Goal: Find specific page/section: Find specific page/section

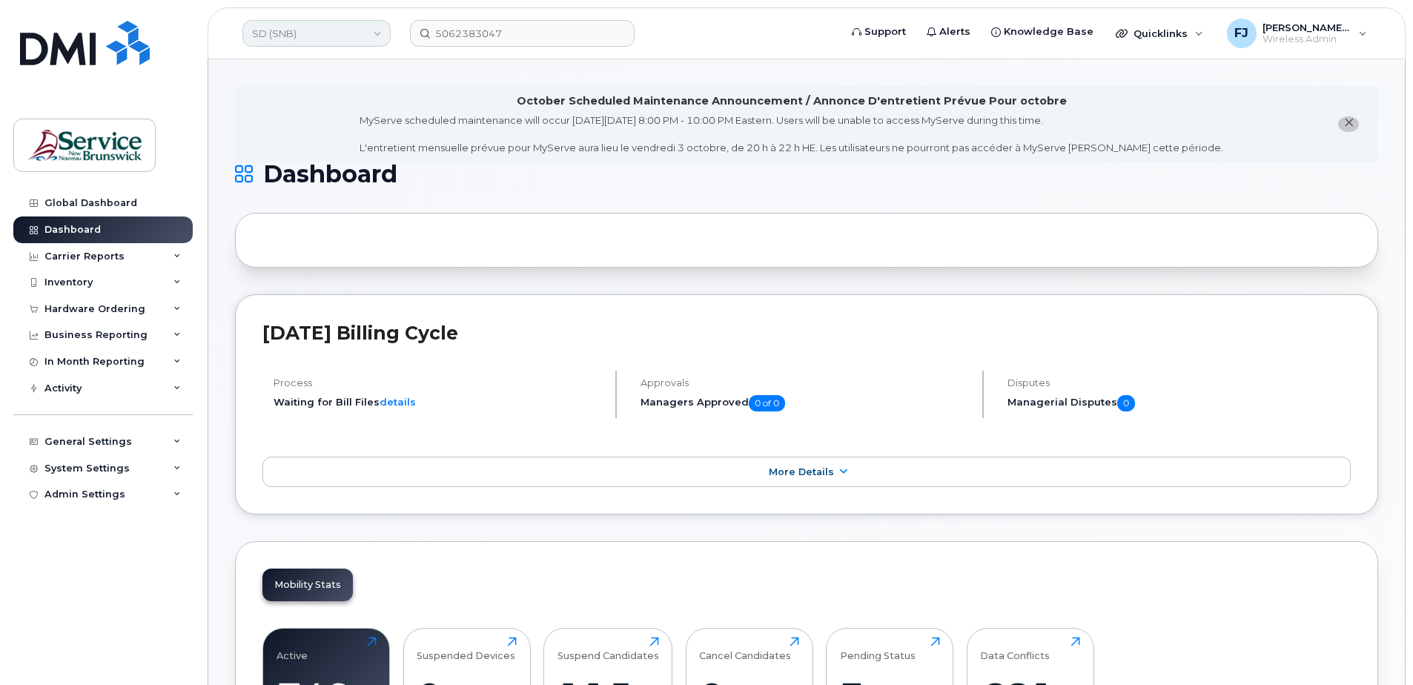
click at [285, 34] on link "SD (SNB)" at bounding box center [316, 33] width 148 height 27
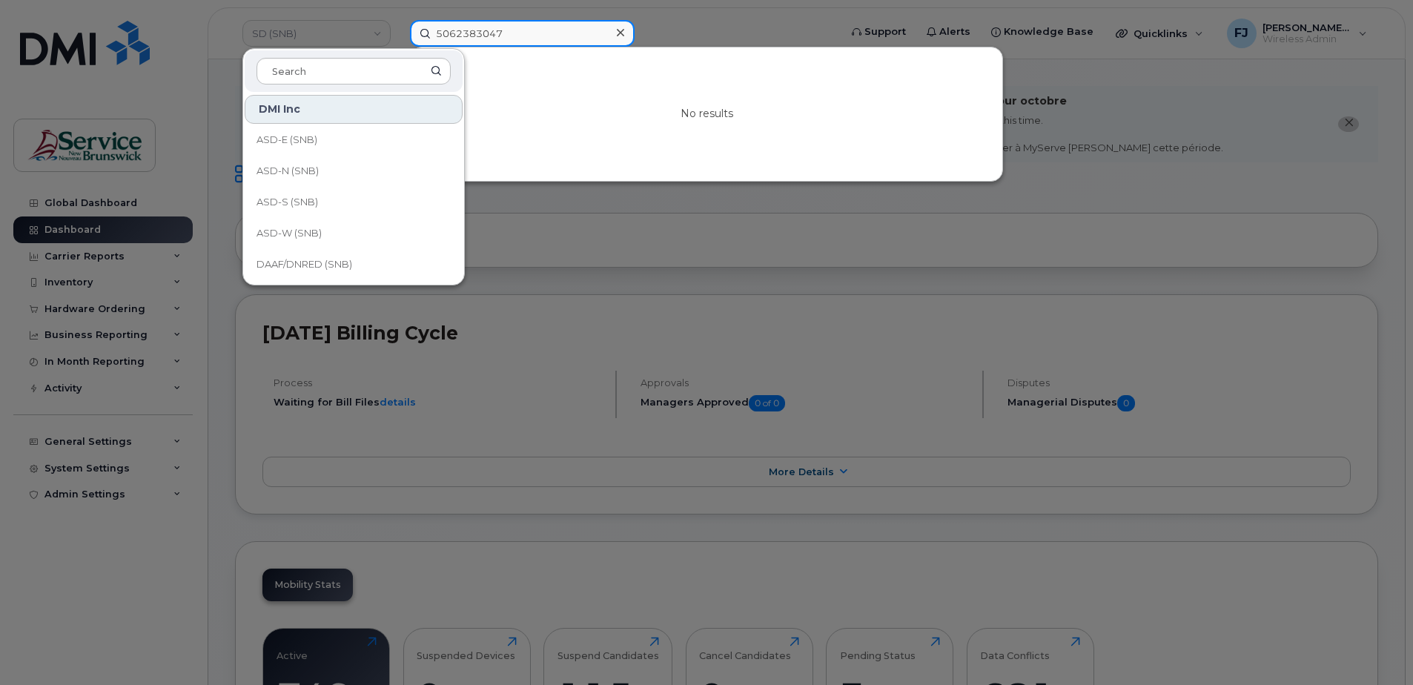
click at [517, 39] on input "5062383047" at bounding box center [522, 33] width 225 height 27
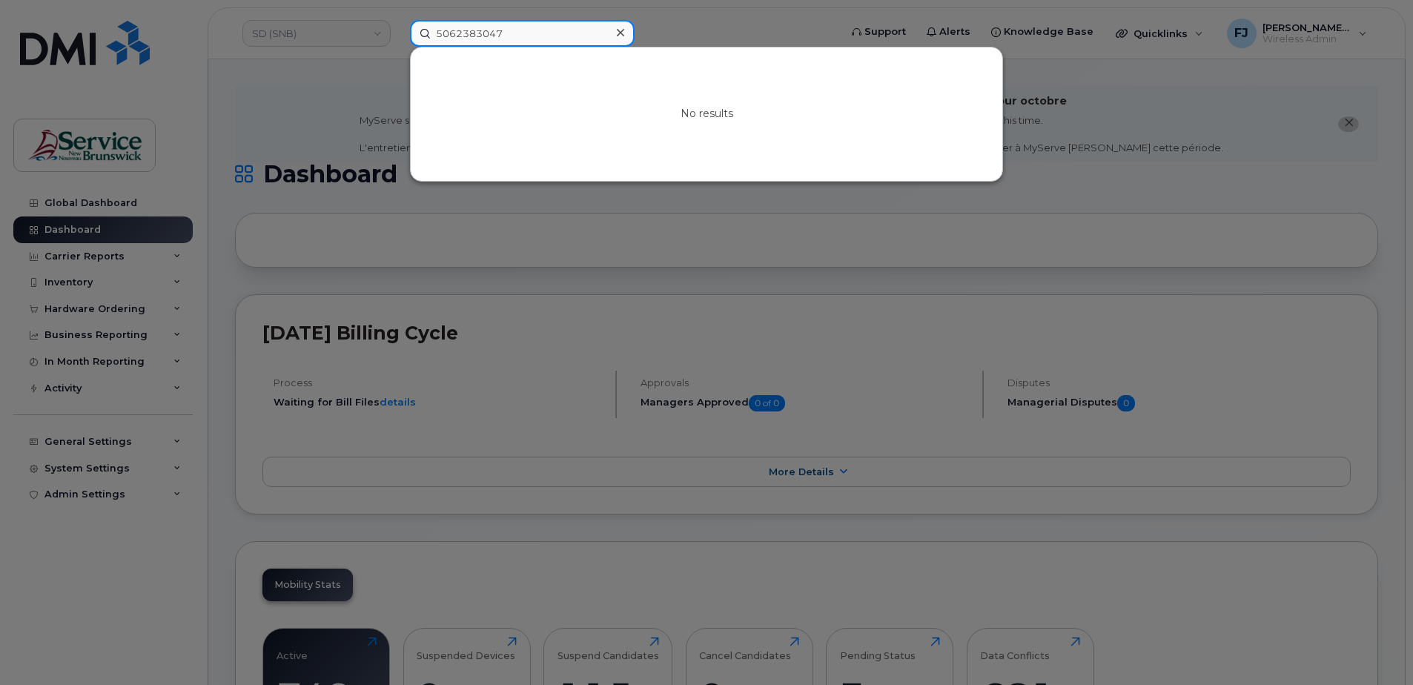
paste input "470615"
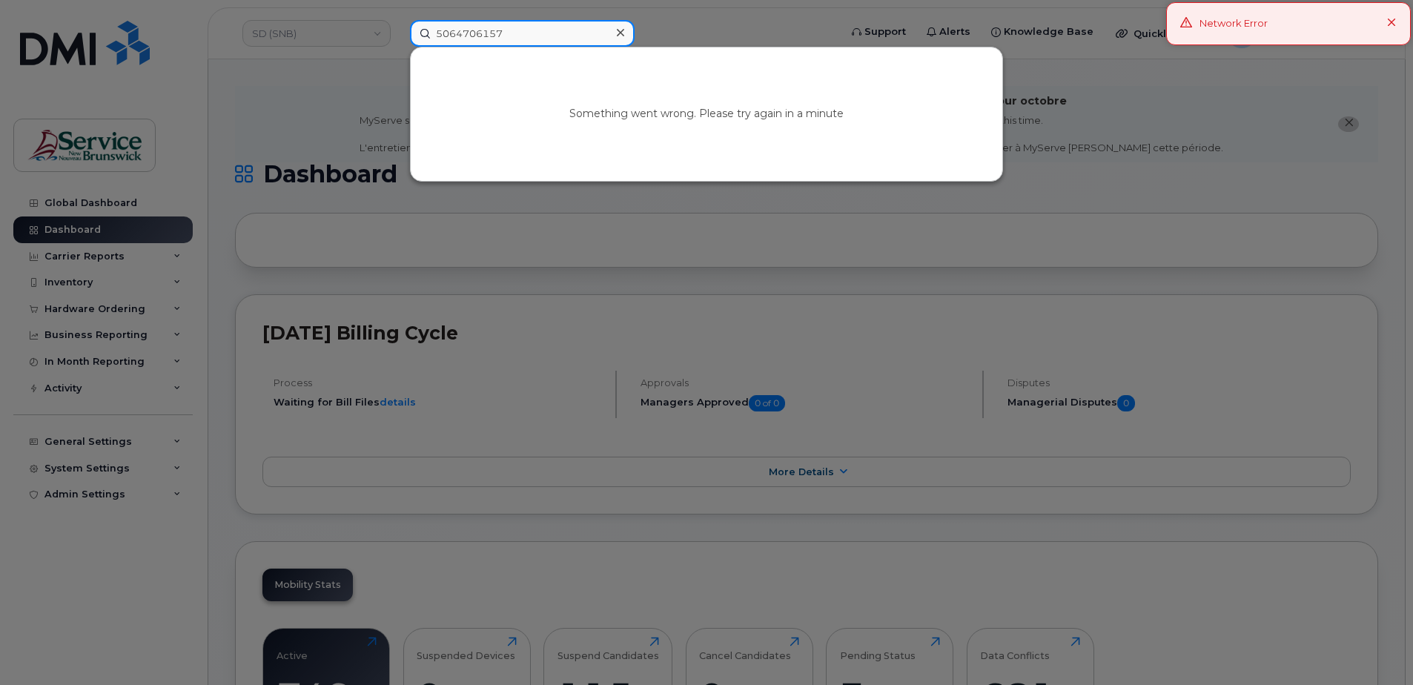
type input "5064706157"
click at [372, 41] on div at bounding box center [706, 342] width 1413 height 685
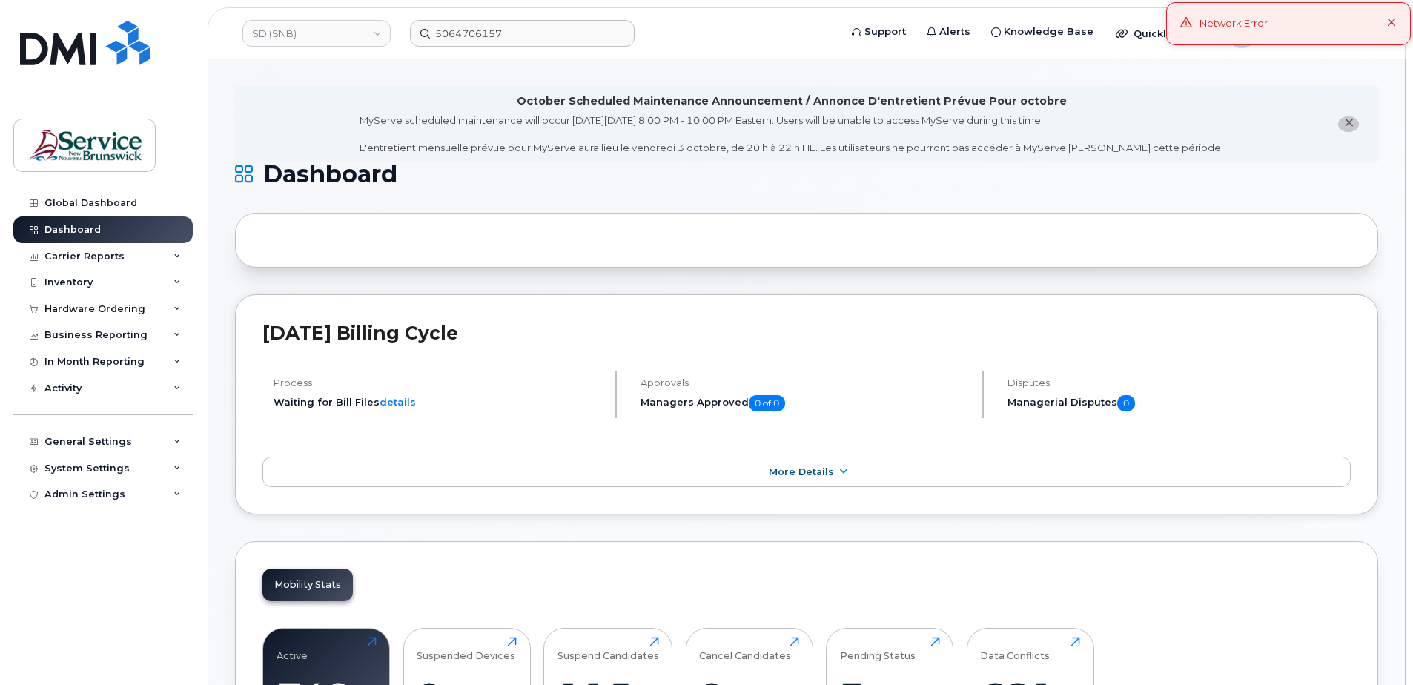
click at [1394, 24] on icon at bounding box center [1392, 24] width 10 height 10
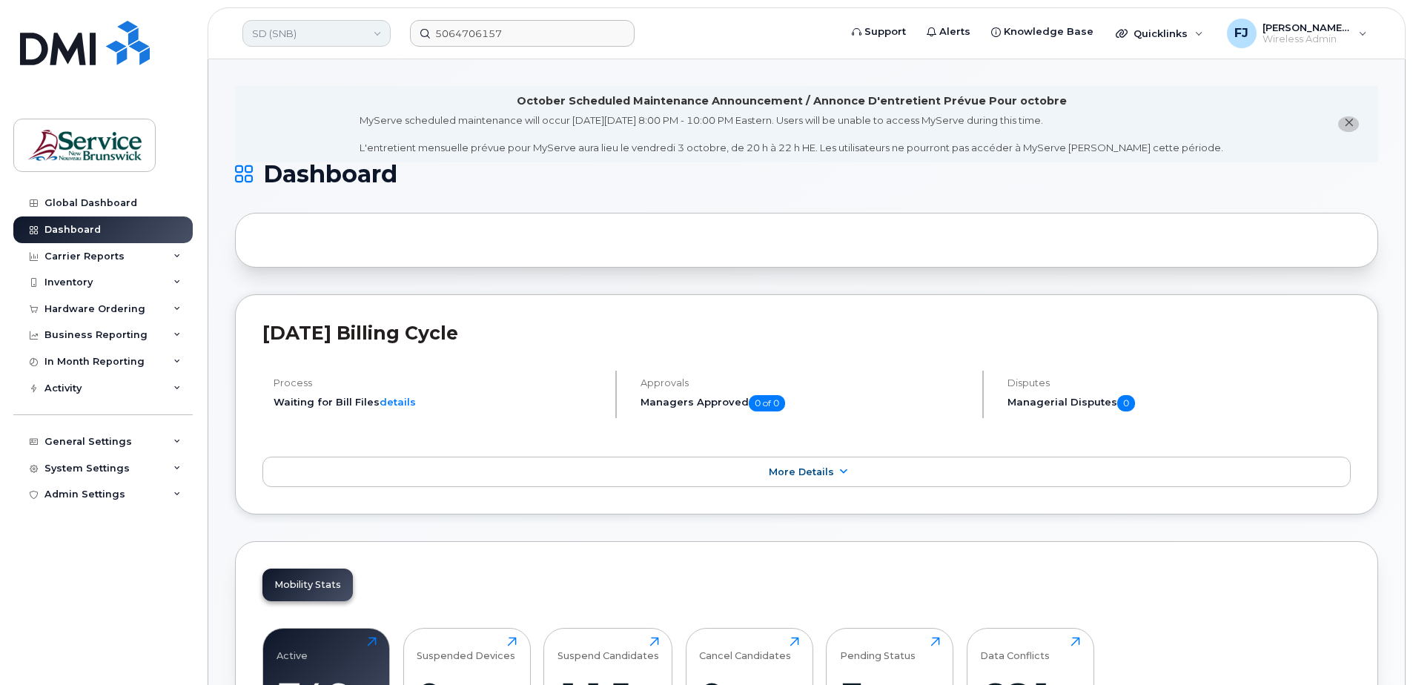
click at [320, 28] on link "SD (SNB)" at bounding box center [316, 33] width 148 height 27
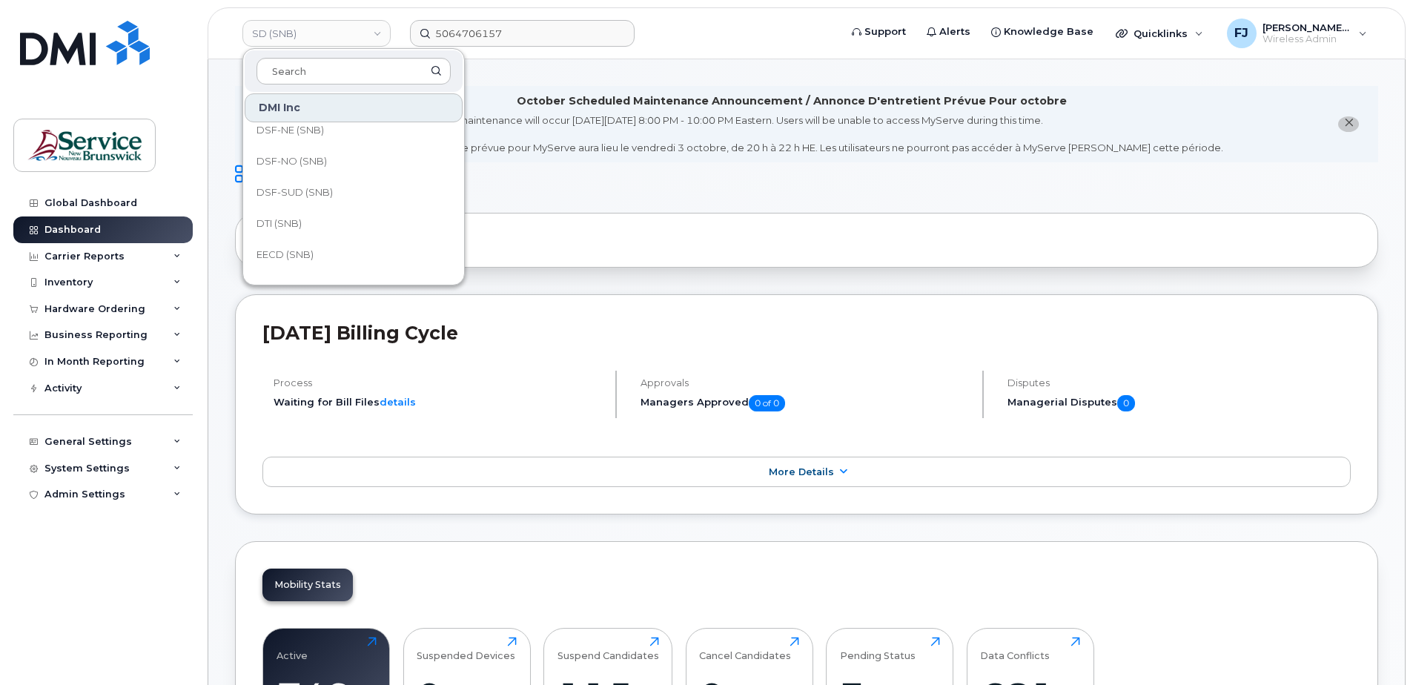
scroll to position [222, 0]
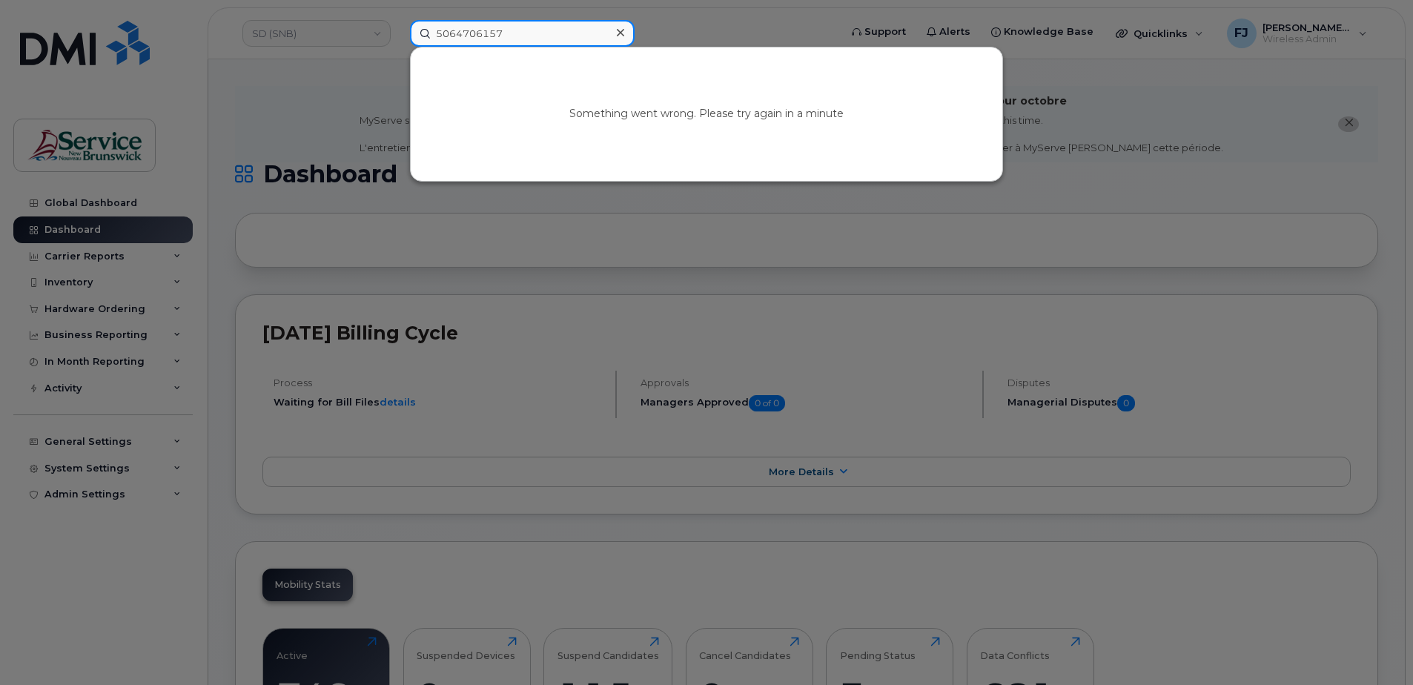
click at [469, 37] on input "5064706157" at bounding box center [522, 33] width 225 height 27
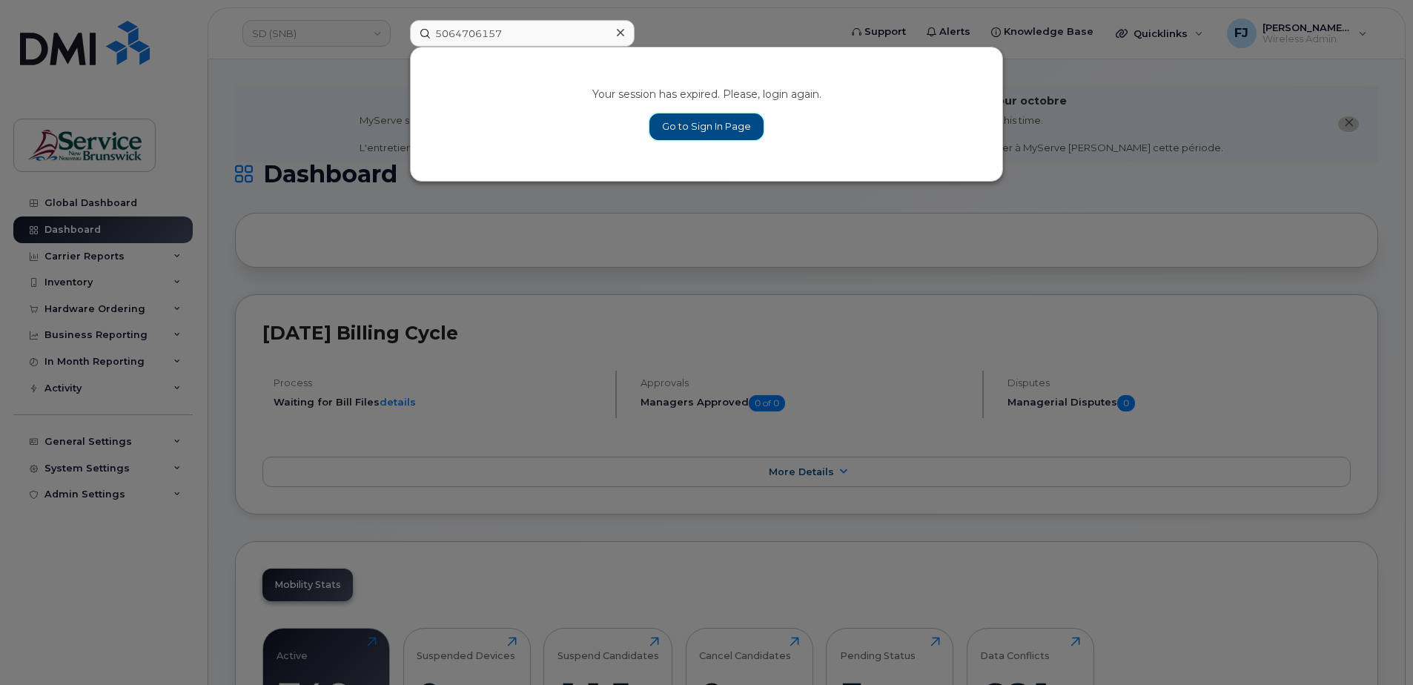
click at [715, 130] on link "Go to Sign In Page" at bounding box center [706, 126] width 114 height 27
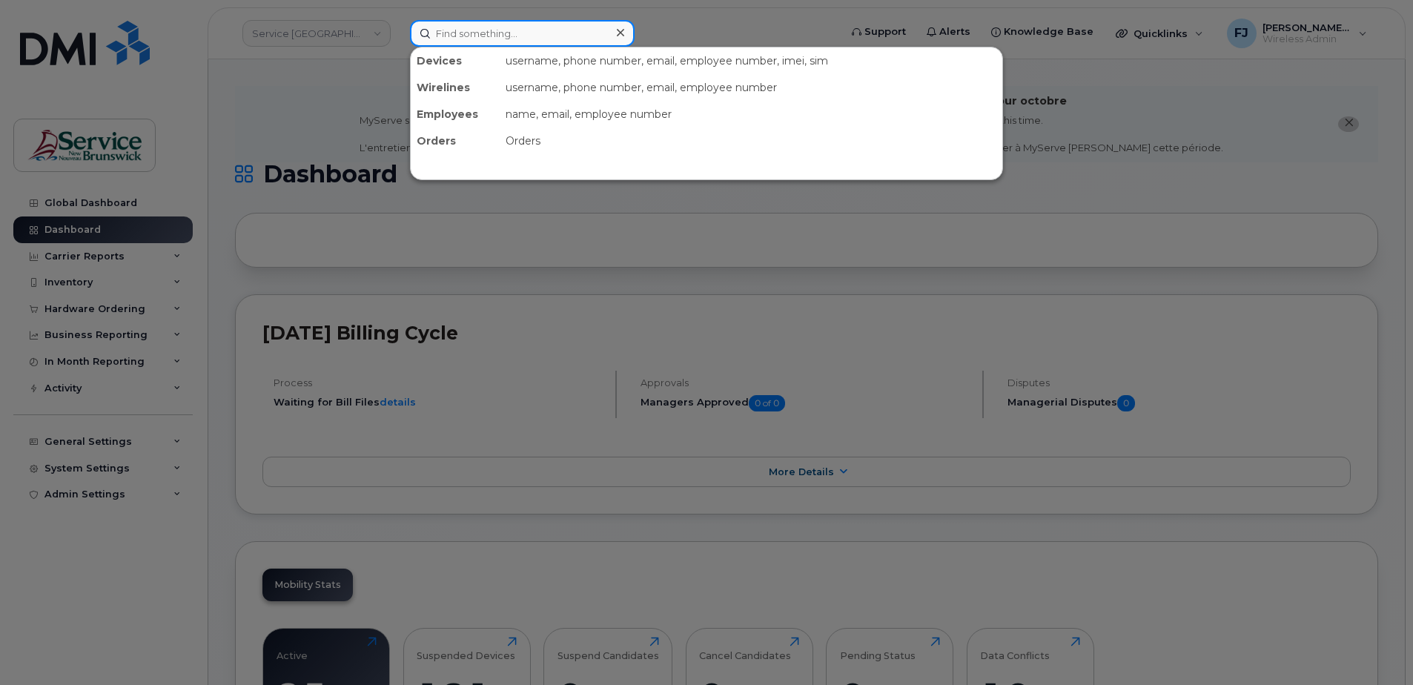
click at [495, 37] on input at bounding box center [522, 33] width 225 height 27
drag, startPoint x: 494, startPoint y: 37, endPoint x: 344, endPoint y: 41, distance: 150.5
click at [348, 42] on div at bounding box center [706, 342] width 1413 height 685
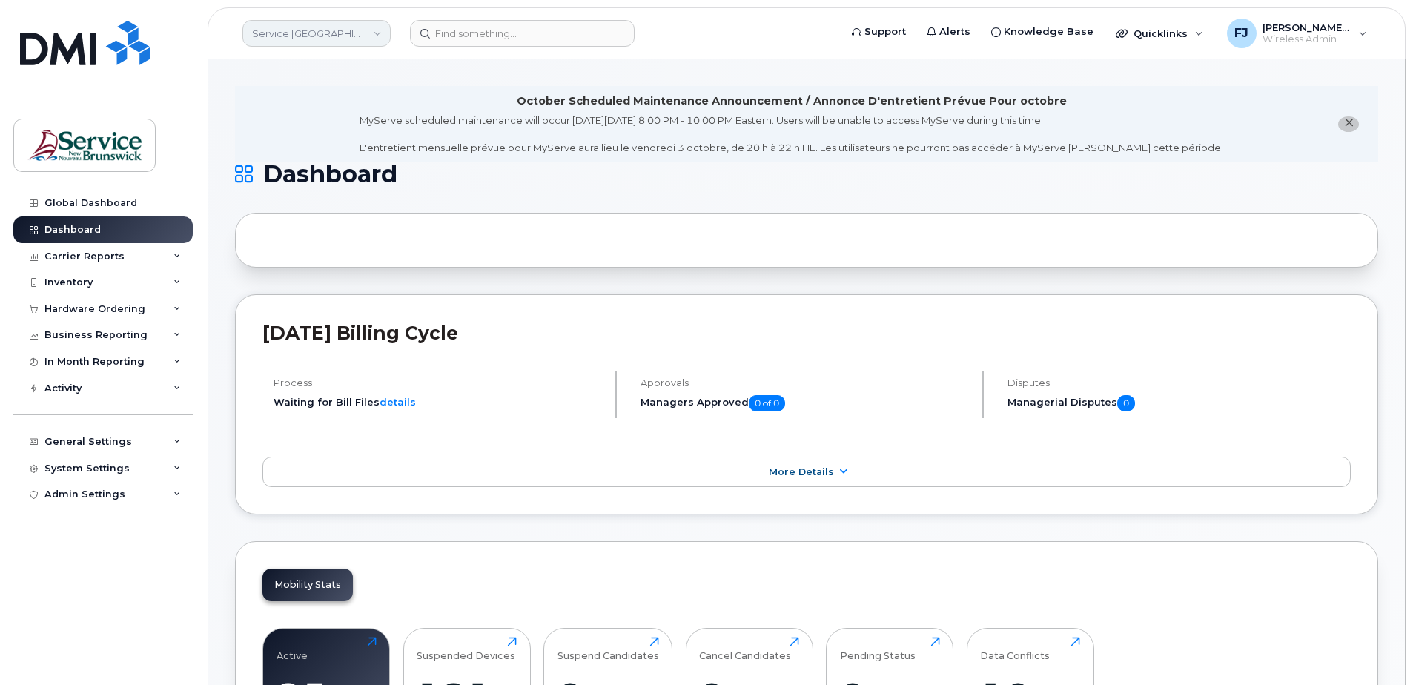
click at [335, 35] on link "Service [GEOGRAPHIC_DATA] (SNB)" at bounding box center [316, 33] width 148 height 27
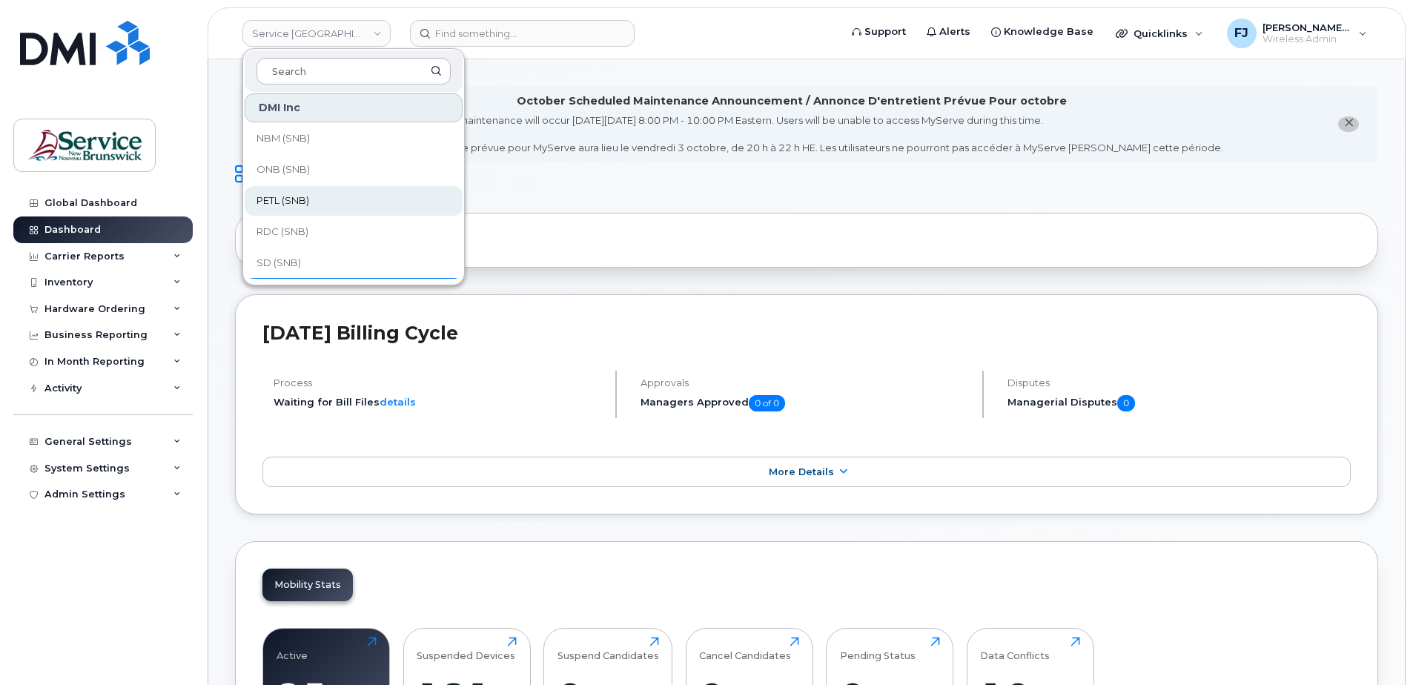
scroll to position [718, 0]
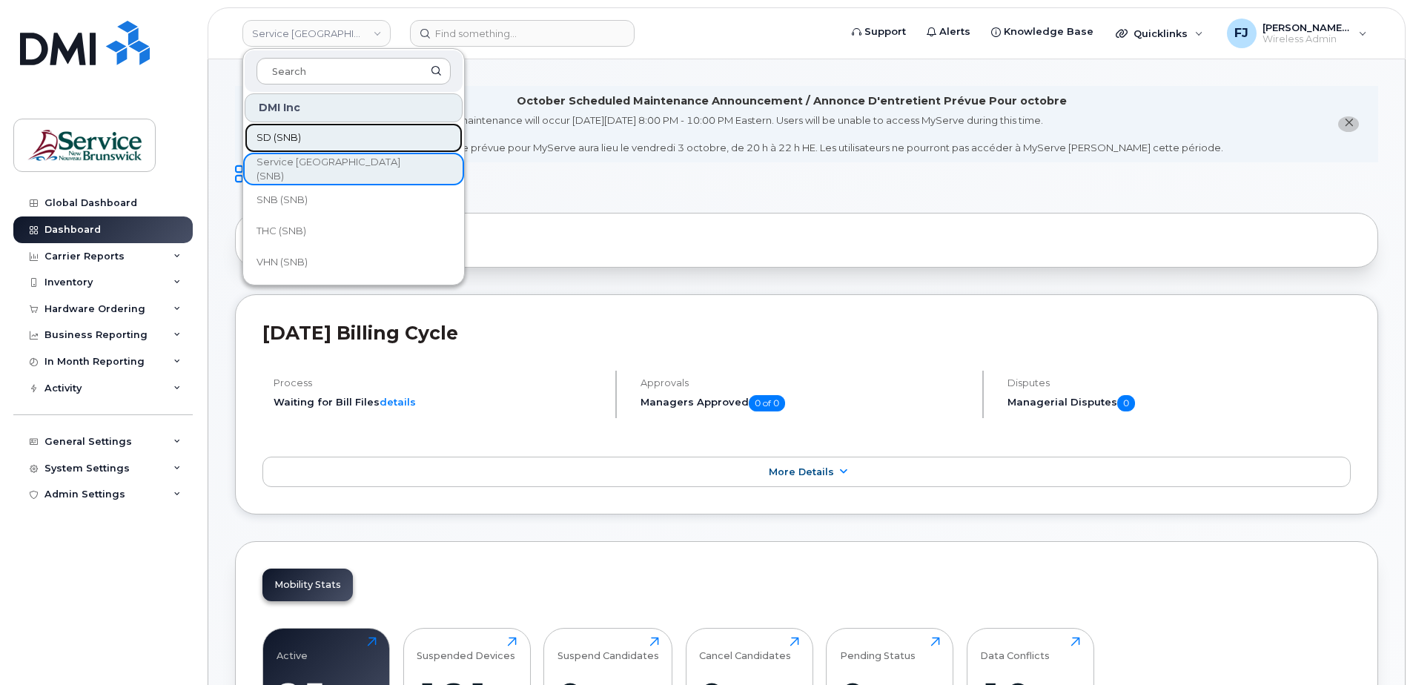
click at [294, 142] on span "SD (SNB)" at bounding box center [278, 137] width 44 height 15
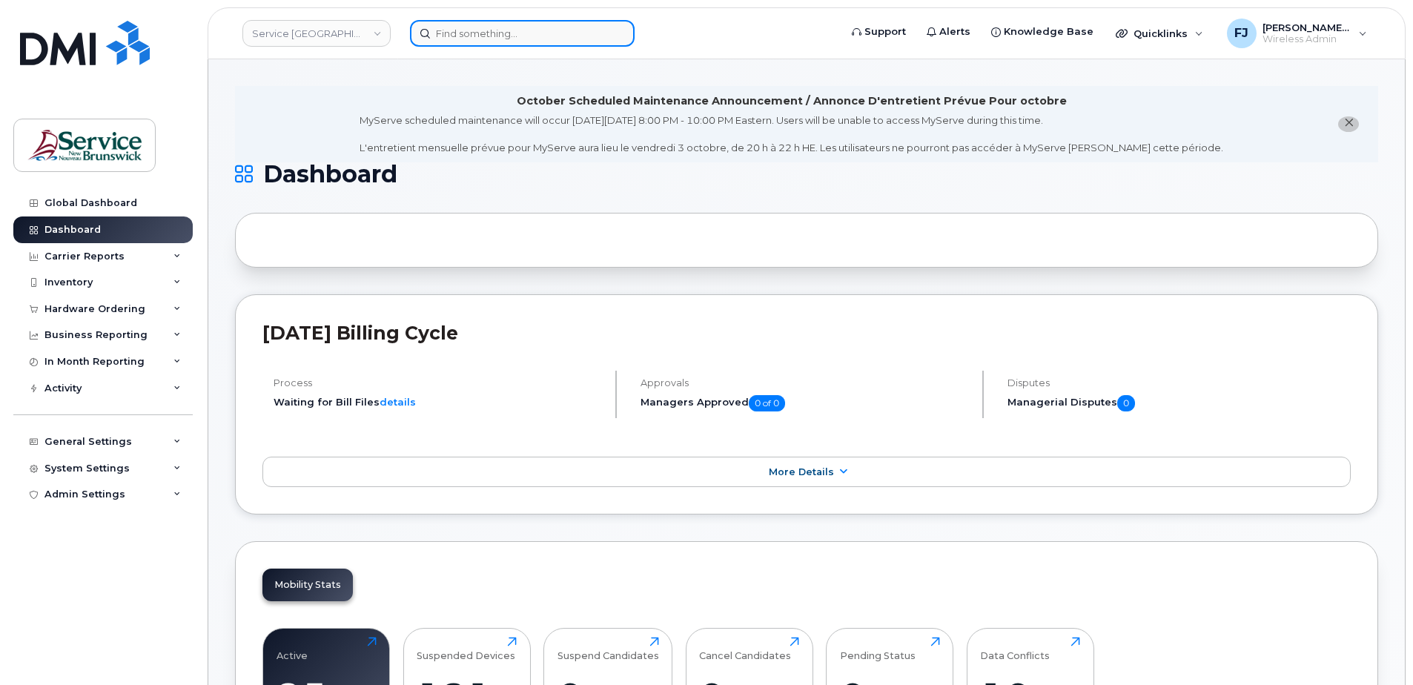
click at [494, 30] on input at bounding box center [522, 33] width 225 height 27
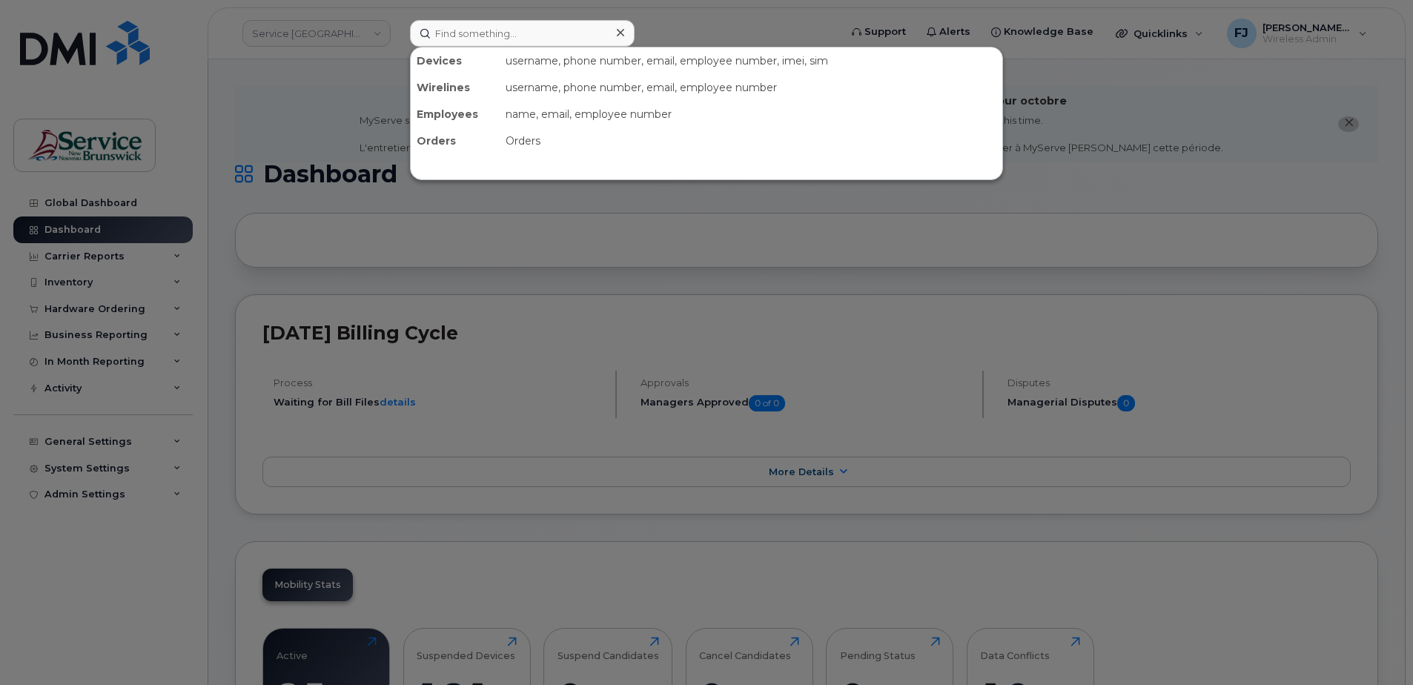
click at [348, 67] on div at bounding box center [706, 342] width 1413 height 685
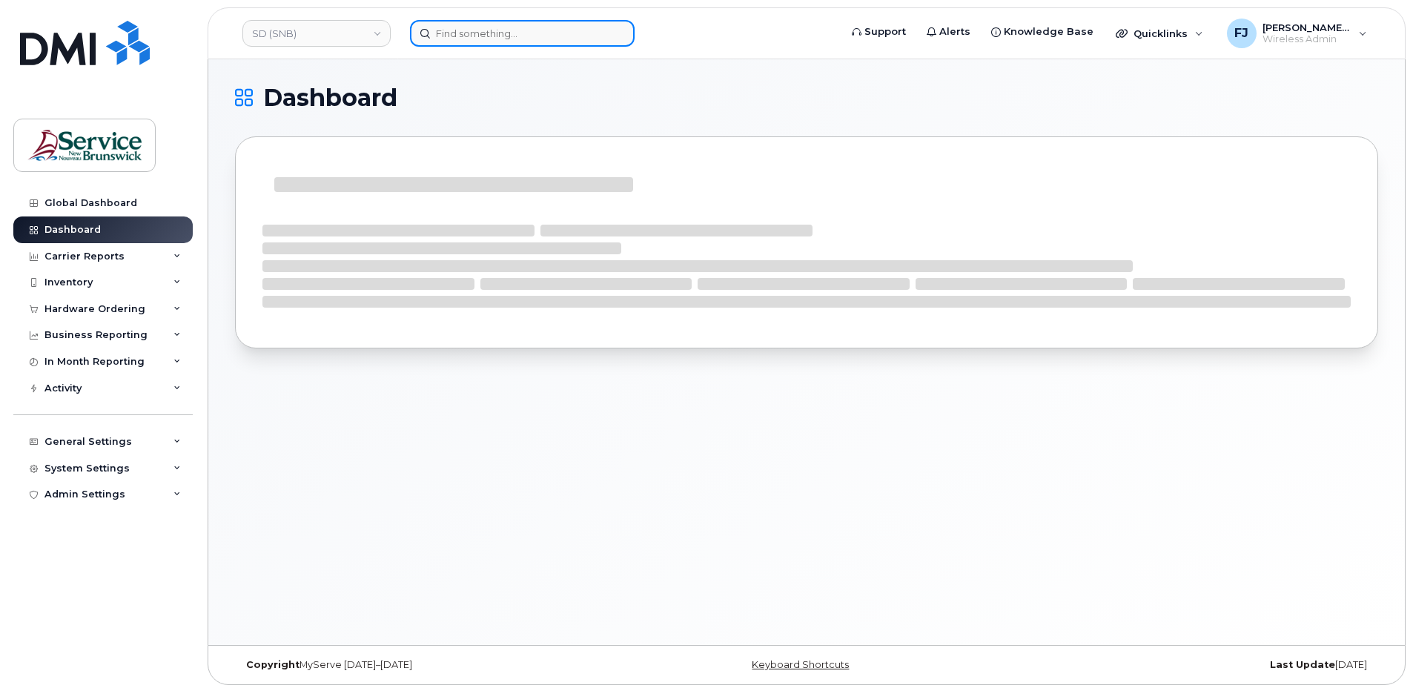
click at [471, 37] on input at bounding box center [522, 33] width 225 height 27
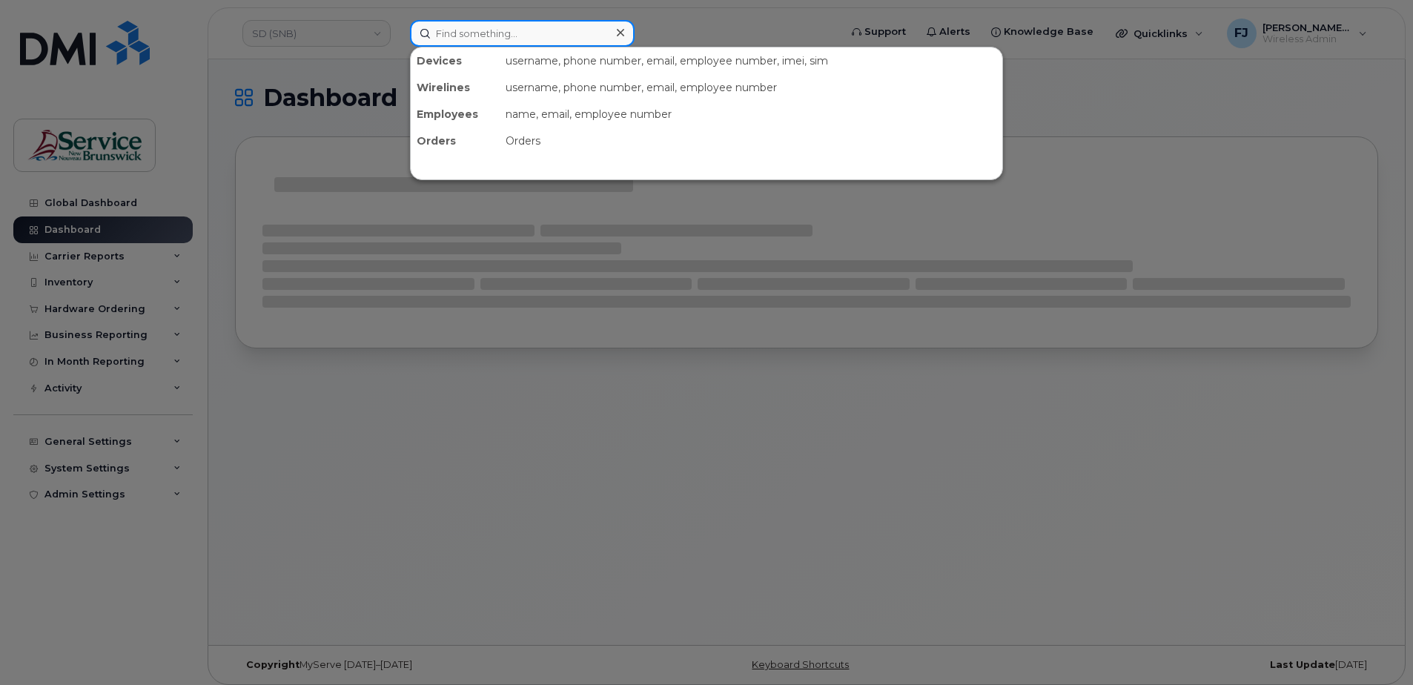
paste input "5064706157"
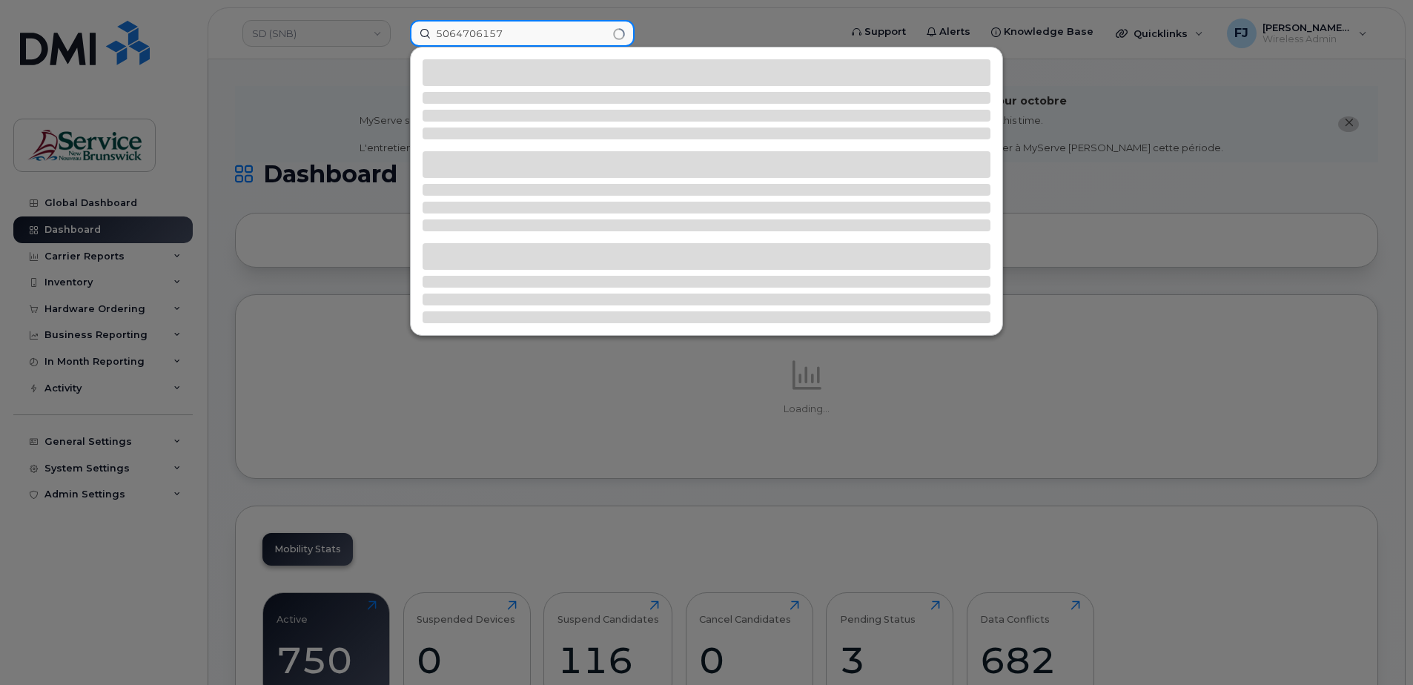
type input "5064706157"
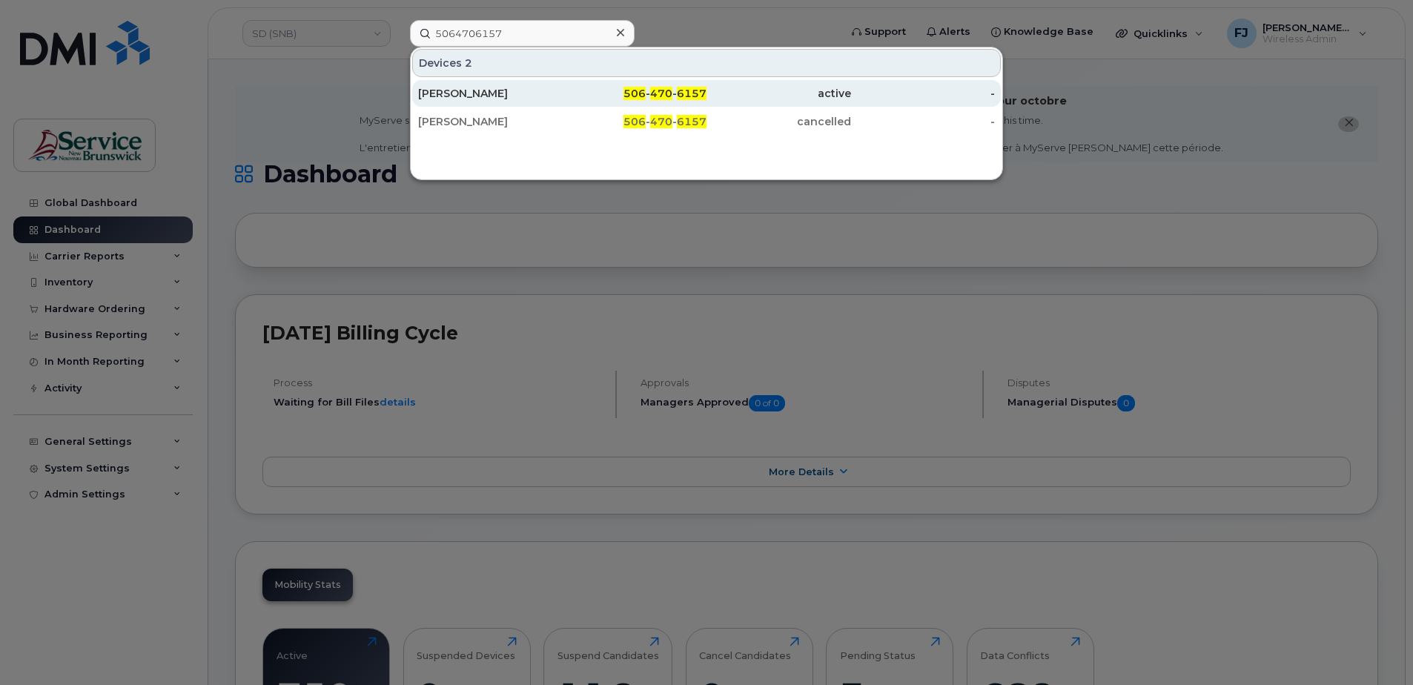
click at [520, 93] on div "Connie Courcey" at bounding box center [490, 93] width 145 height 15
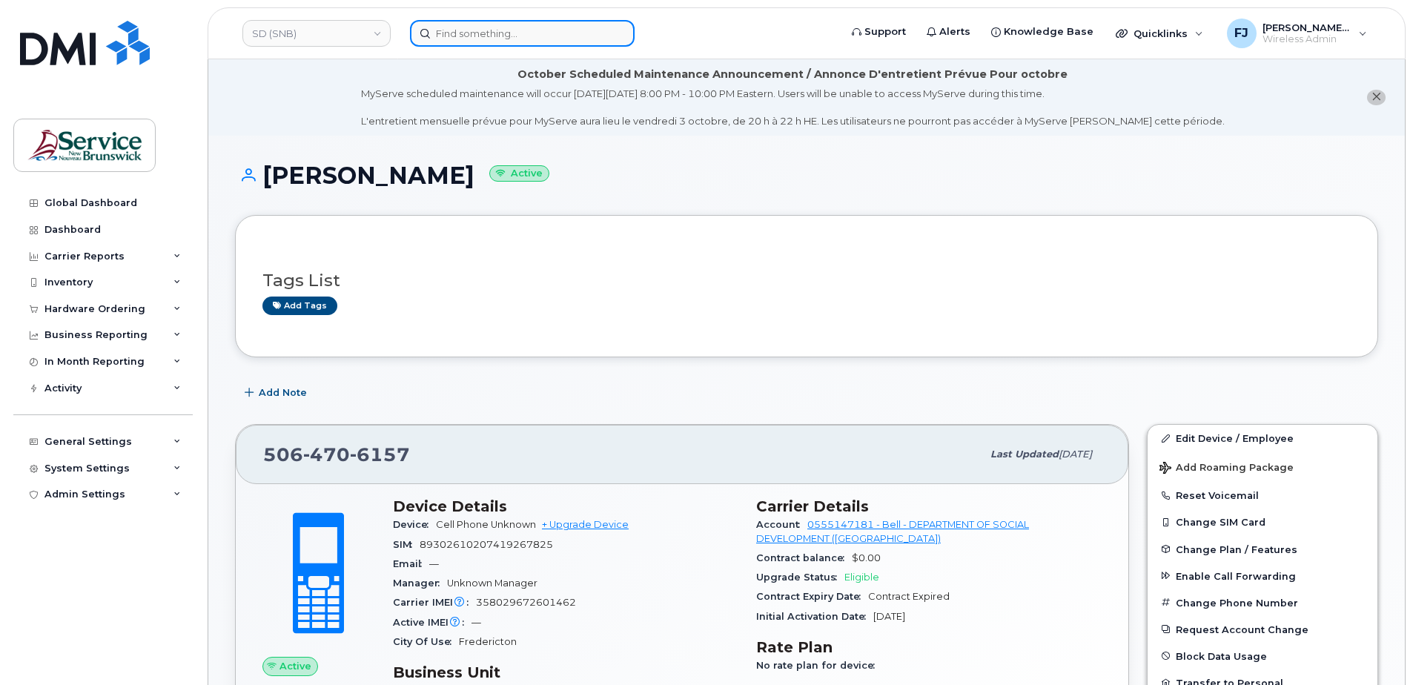
click at [457, 27] on input at bounding box center [522, 33] width 225 height 27
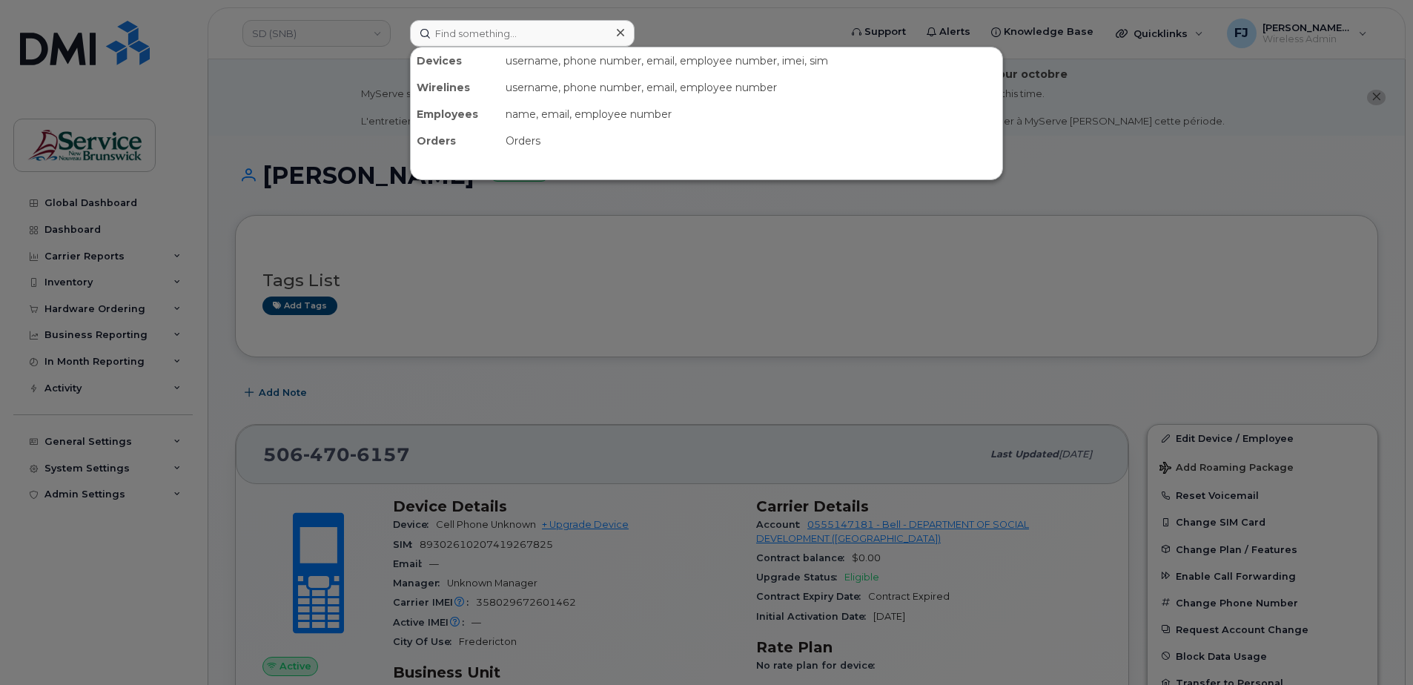
click at [328, 40] on div at bounding box center [706, 342] width 1413 height 685
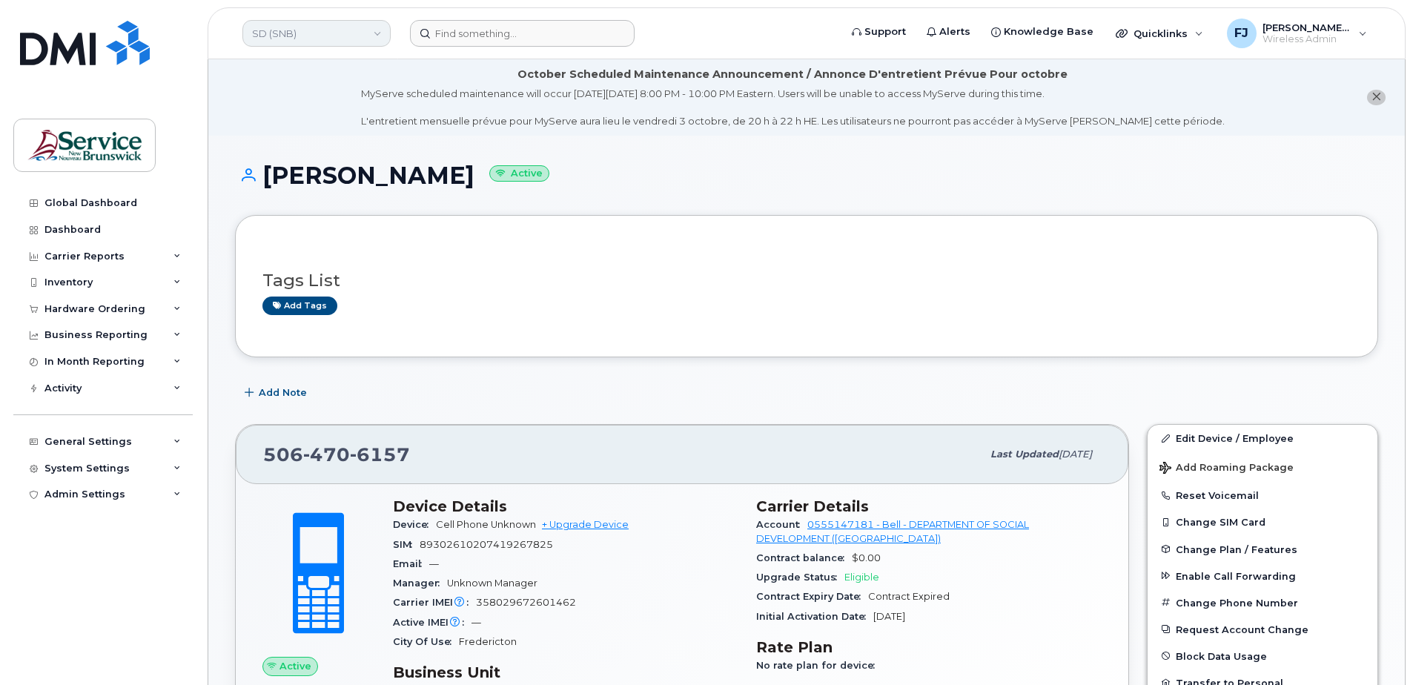
click at [317, 33] on link "SD (SNB)" at bounding box center [316, 33] width 148 height 27
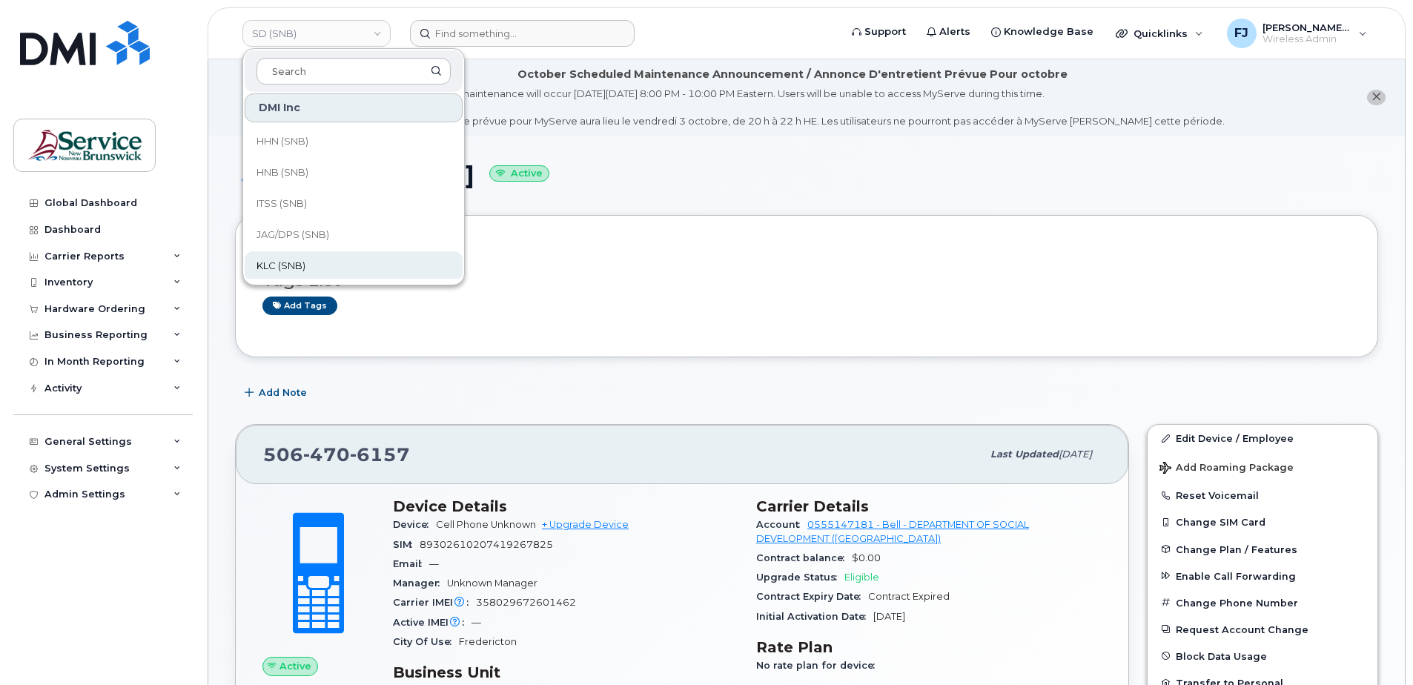
scroll to position [445, 0]
click at [818, 275] on h3 "Tags List" at bounding box center [806, 280] width 1088 height 19
